Goal: Navigation & Orientation: Find specific page/section

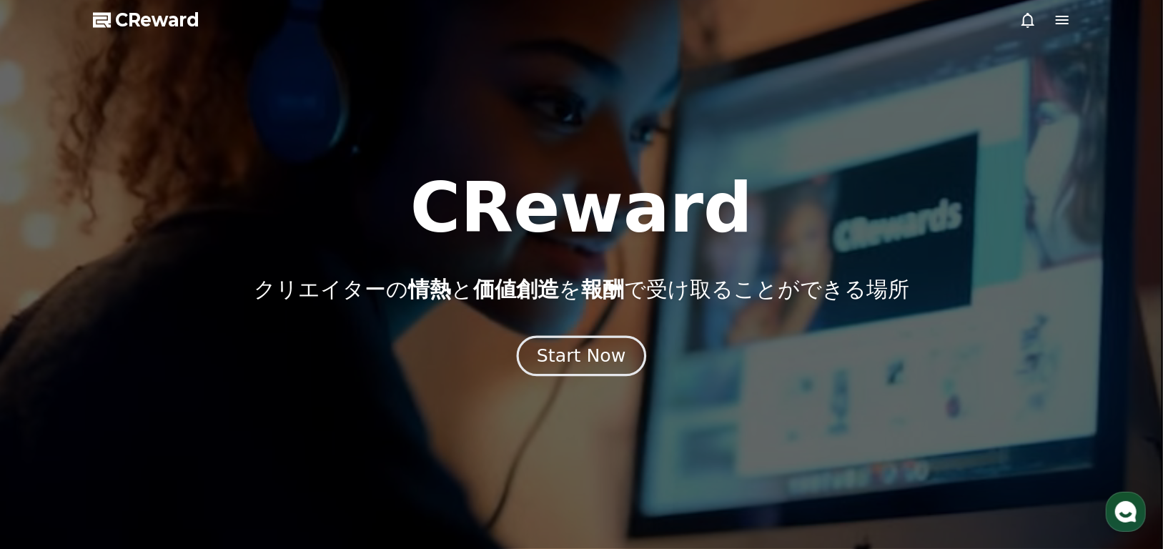
click at [600, 362] on div "Start Now" at bounding box center [581, 356] width 89 height 24
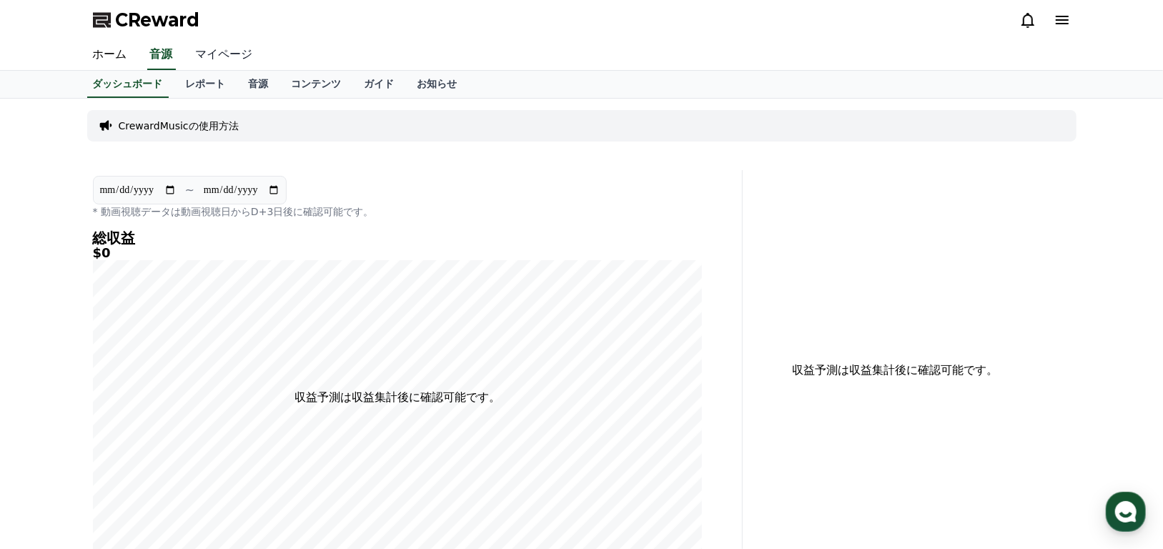
click at [212, 56] on link "マイページ" at bounding box center [224, 55] width 80 height 30
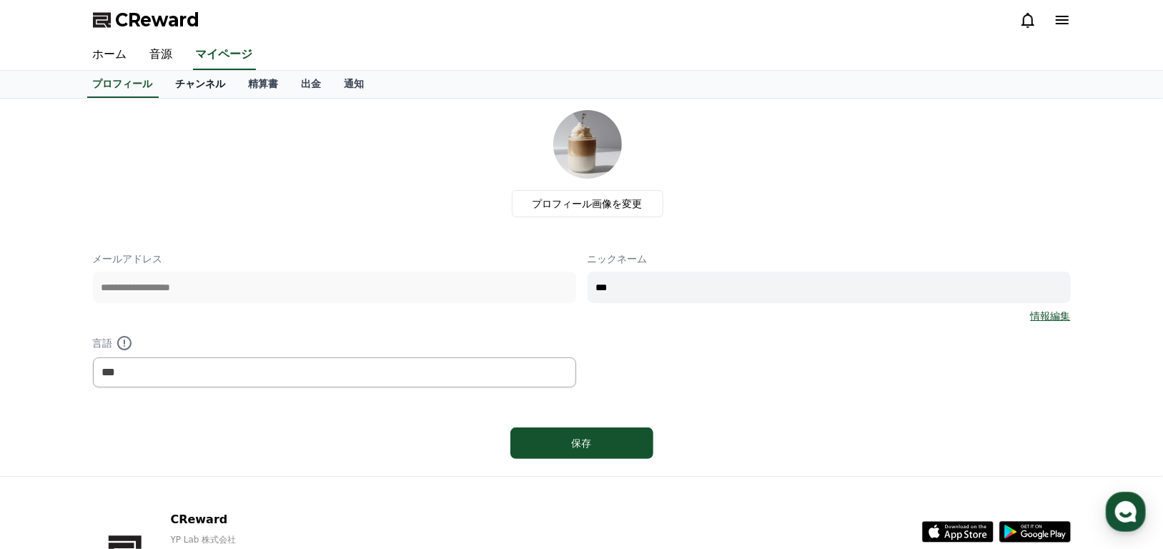
click at [172, 83] on link "チャンネル" at bounding box center [200, 84] width 73 height 27
